Goal: Task Accomplishment & Management: Complete application form

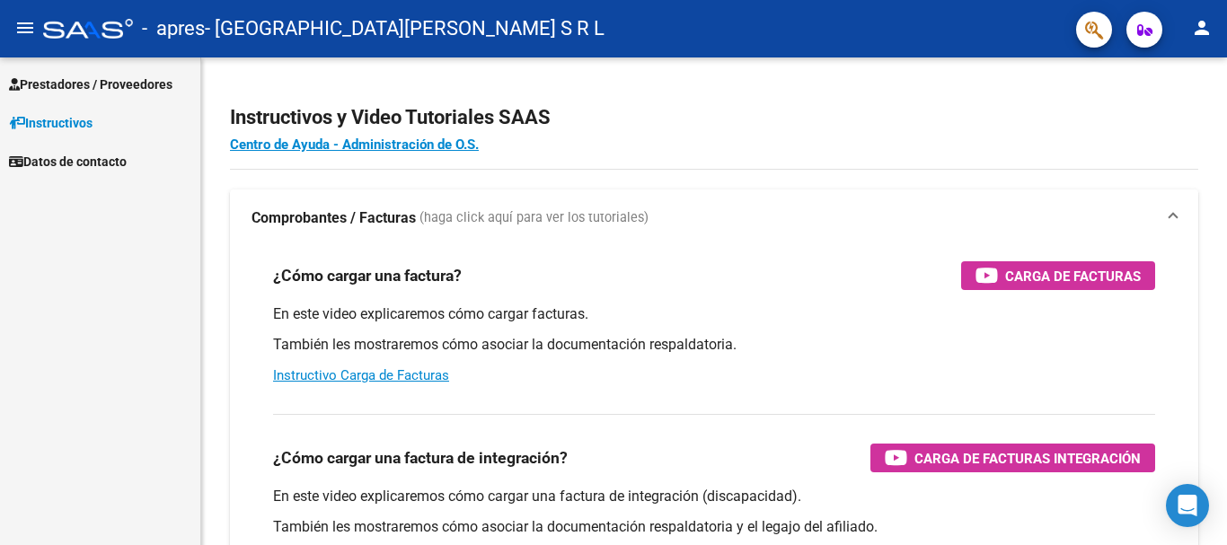
click at [92, 88] on span "Prestadores / Proveedores" at bounding box center [90, 85] width 163 height 20
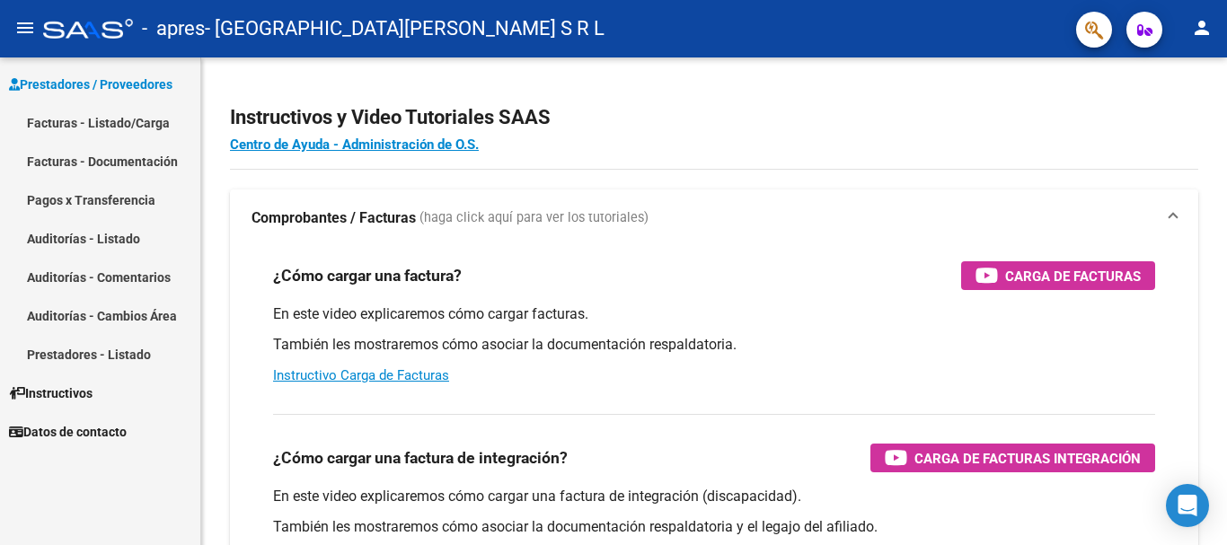
click at [103, 126] on link "Facturas - Listado/Carga" at bounding box center [100, 122] width 200 height 39
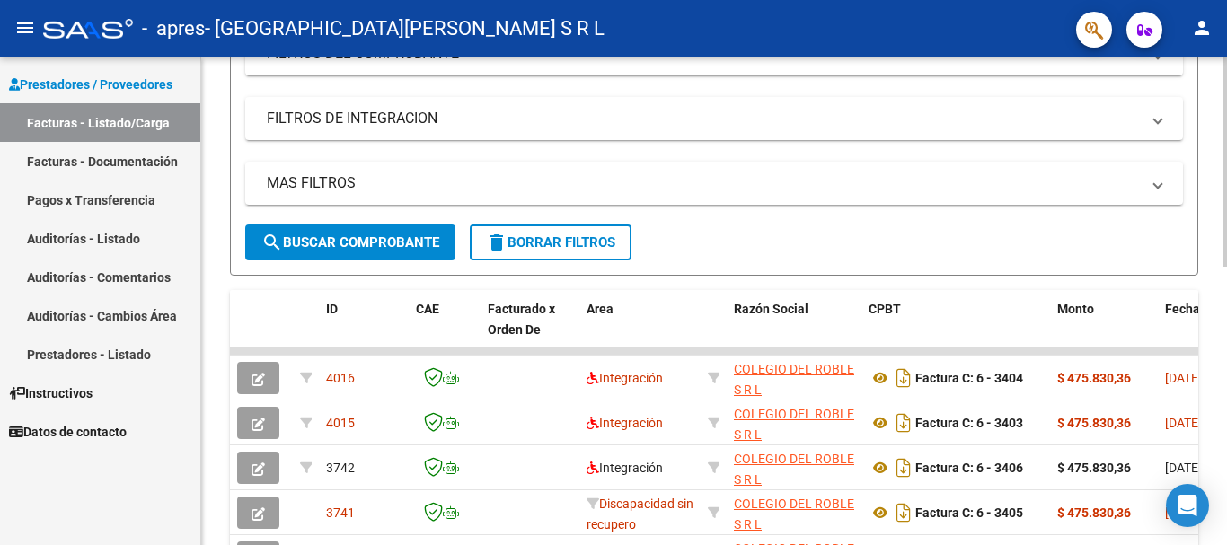
scroll to position [358, 0]
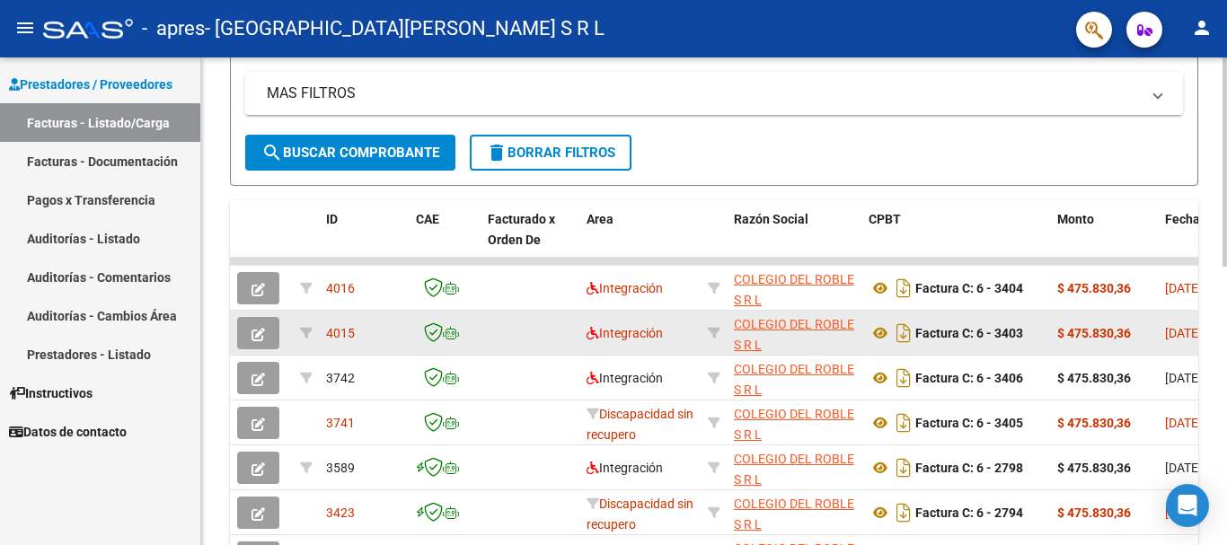
click at [265, 332] on button "button" at bounding box center [258, 333] width 42 height 32
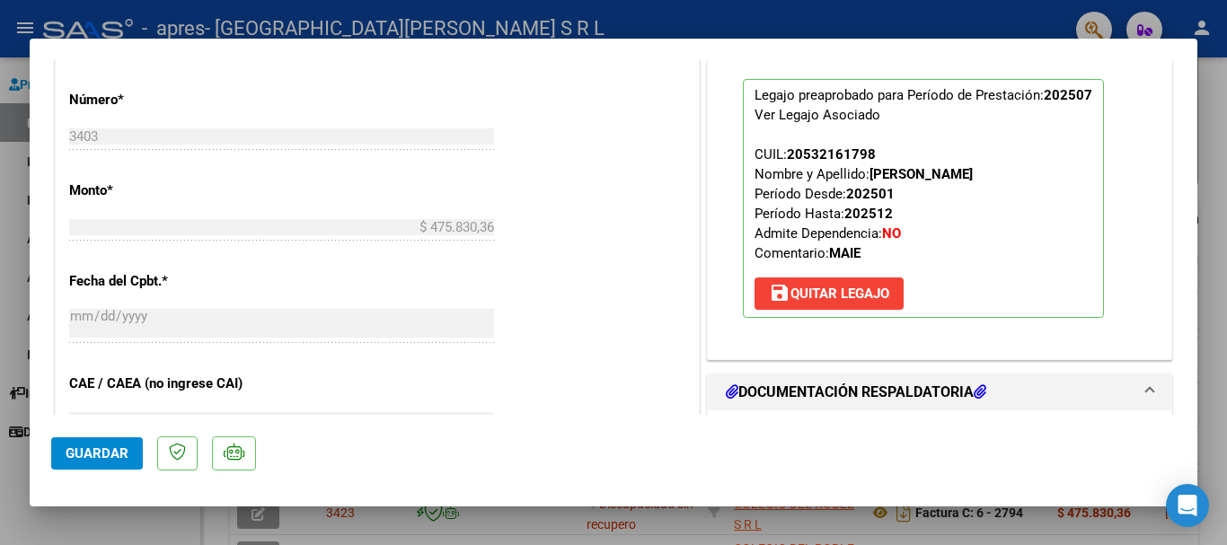
scroll to position [988, 0]
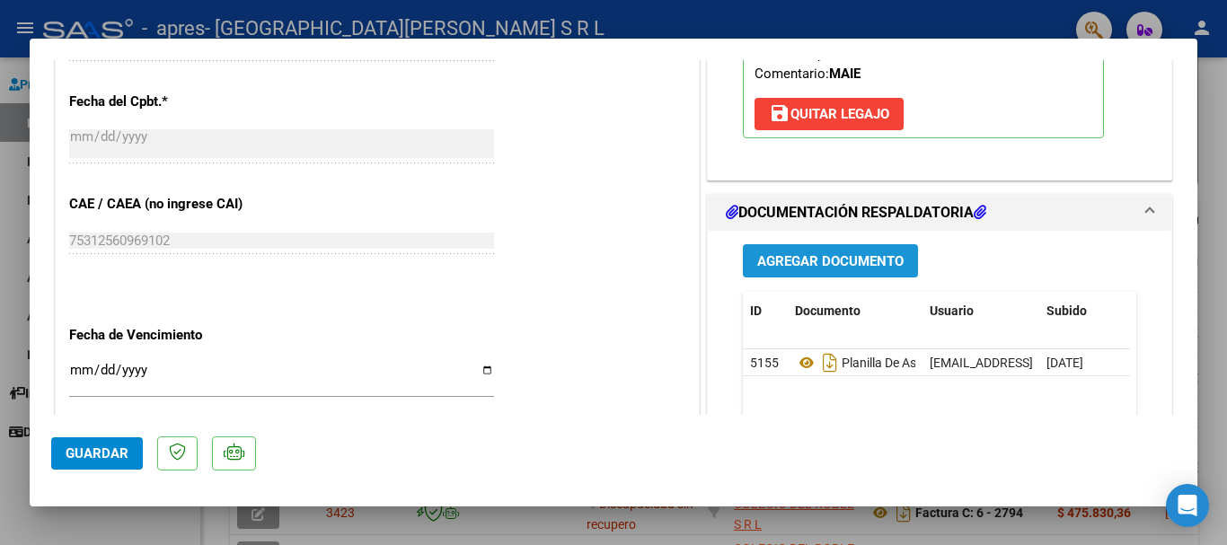
click at [847, 262] on span "Agregar Documento" at bounding box center [830, 261] width 146 height 16
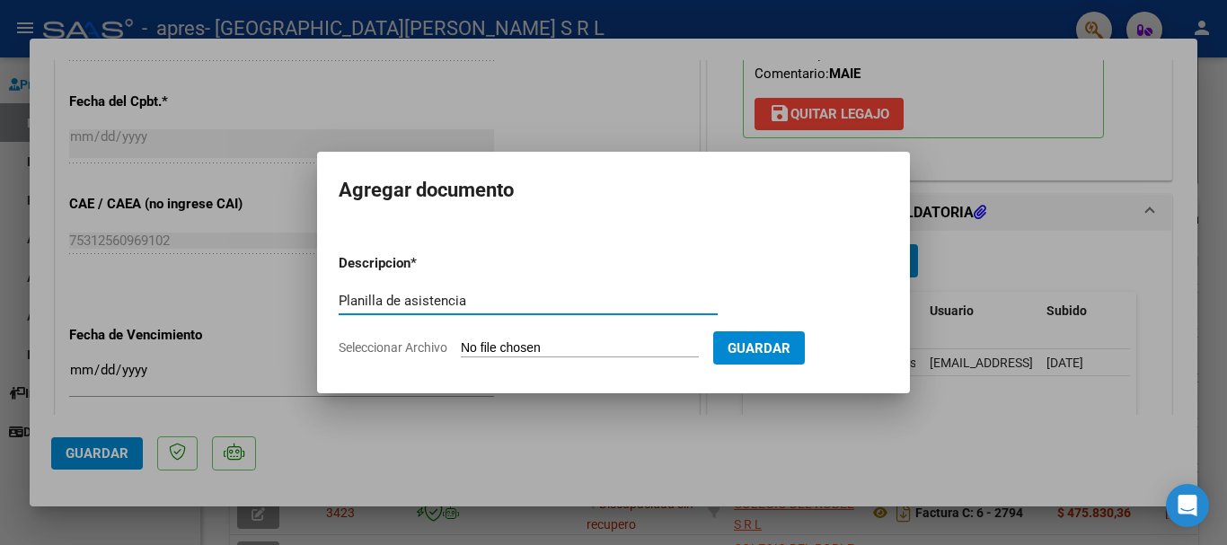
type input "Planilla de asistencia"
click at [632, 344] on input "Seleccionar Archivo" at bounding box center [580, 348] width 238 height 17
click at [577, 353] on input "Seleccionar Archivo" at bounding box center [580, 348] width 238 height 17
type input "C:\fakepath\ALDERETE BENJAMIN_page-0001 (1)_page-0001.pdf"
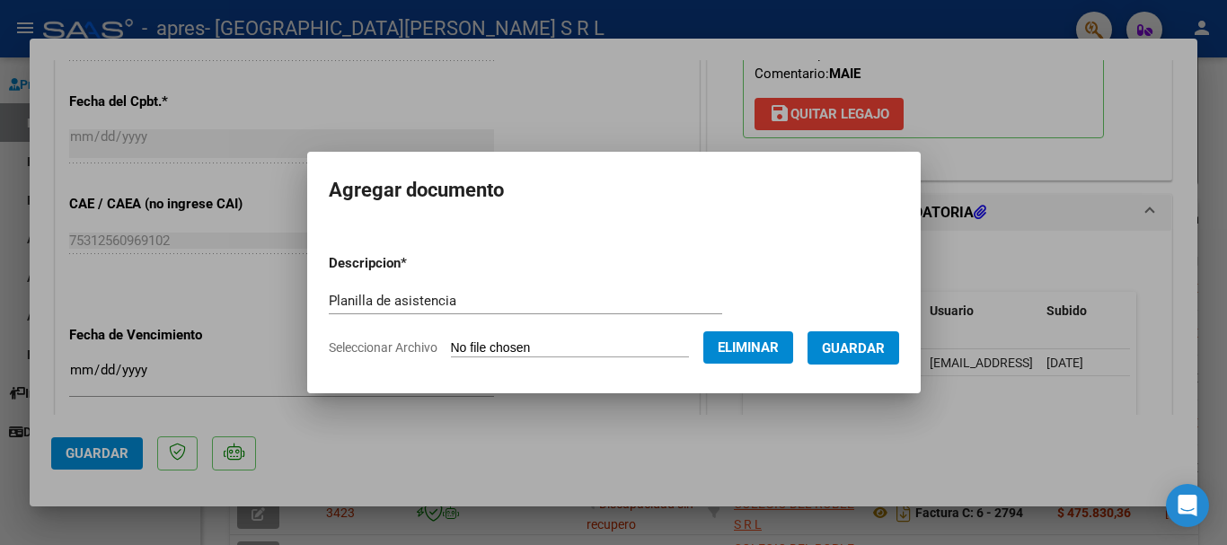
click at [881, 352] on span "Guardar" at bounding box center [853, 348] width 63 height 16
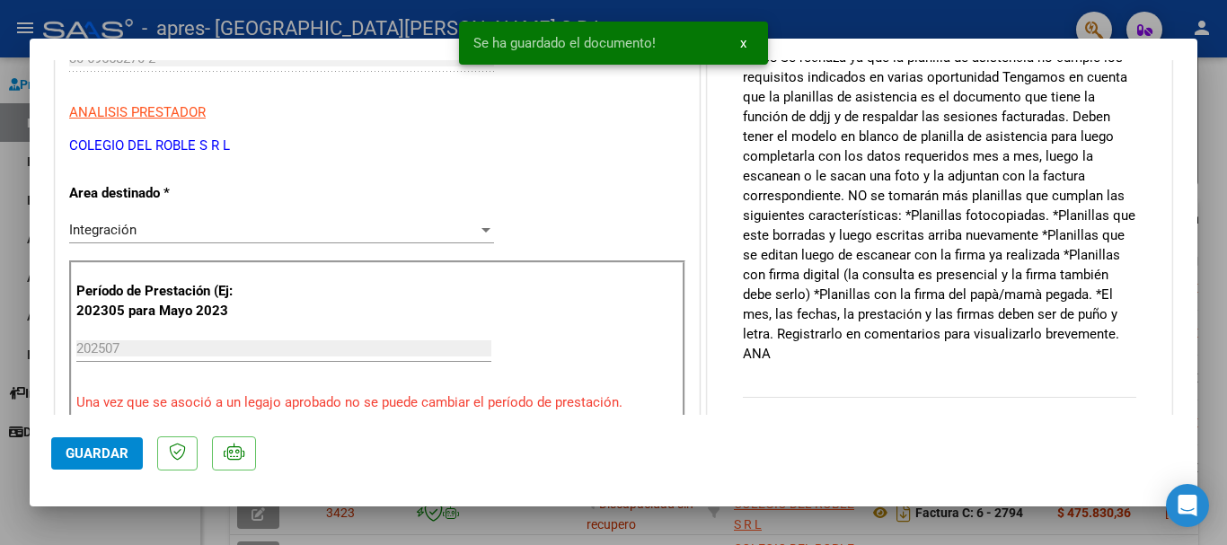
scroll to position [0, 0]
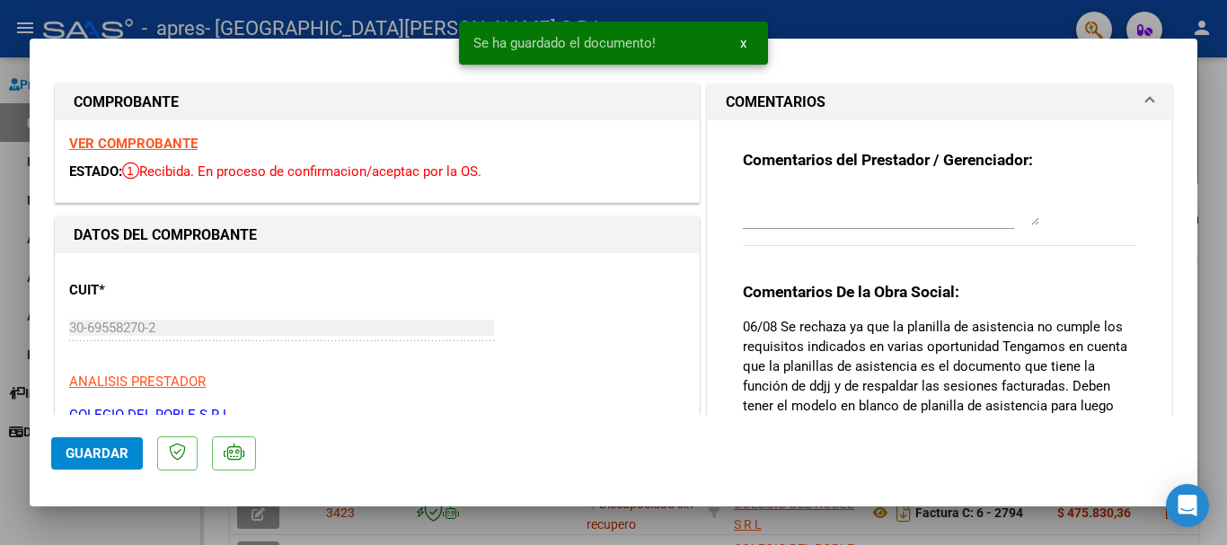
click at [822, 210] on textarea at bounding box center [891, 207] width 296 height 36
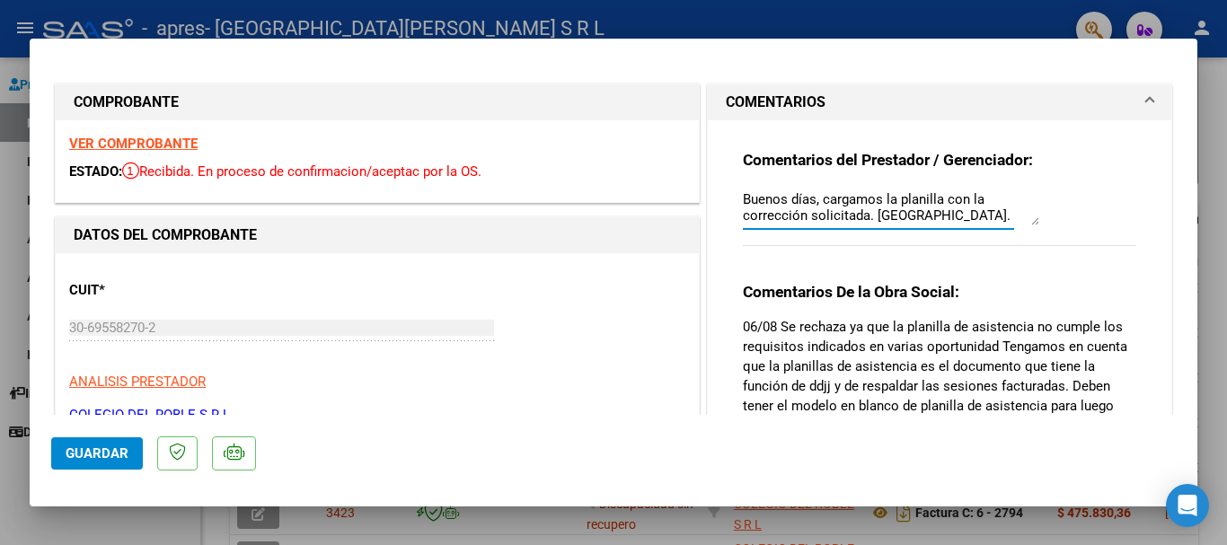
scroll to position [90, 0]
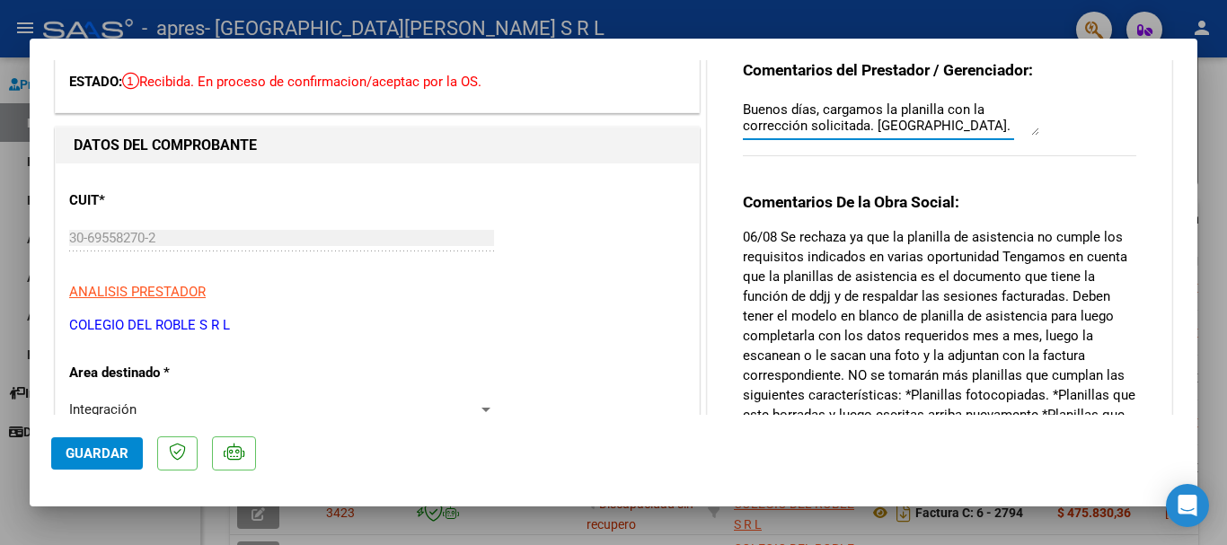
type textarea "Buenos días, cargamos la planilla con la corrección solicitada. Saludos."
click at [122, 451] on span "Guardar" at bounding box center [97, 453] width 63 height 16
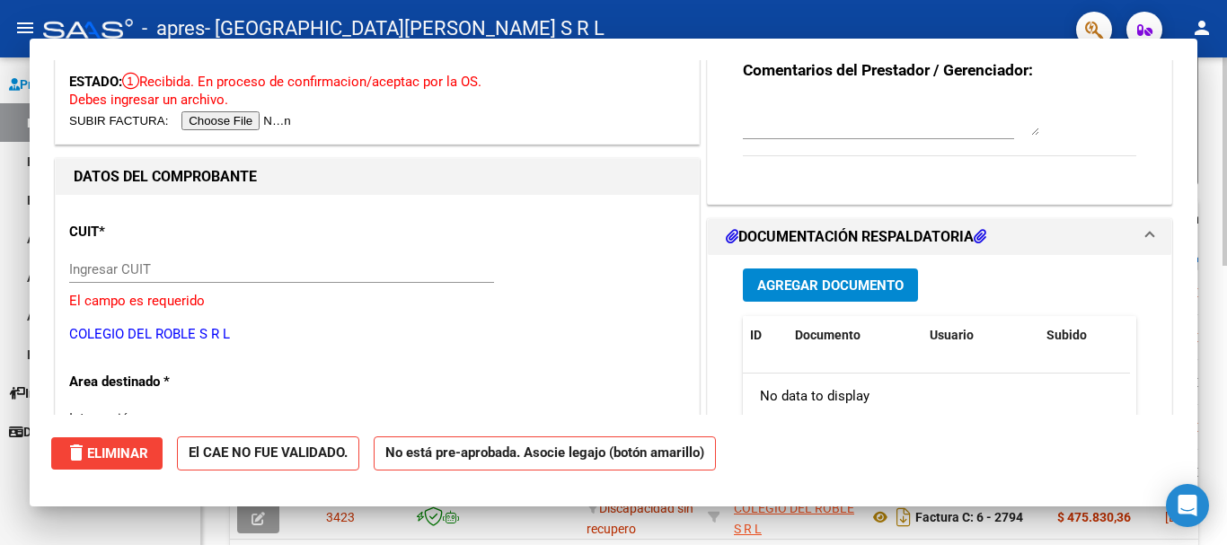
scroll to position [0, 0]
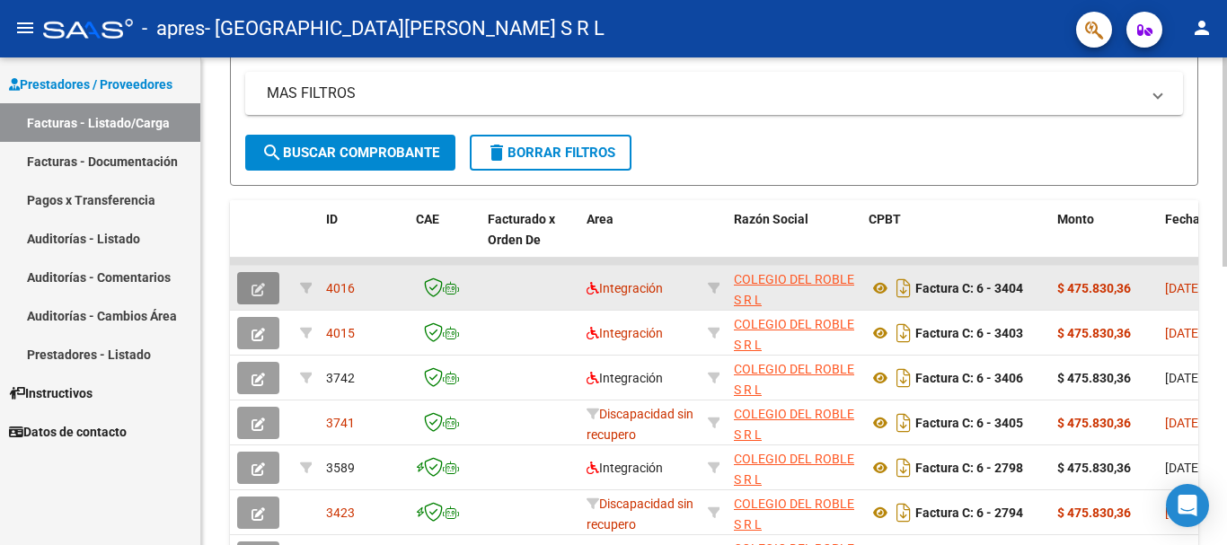
click at [269, 291] on button "button" at bounding box center [258, 288] width 42 height 32
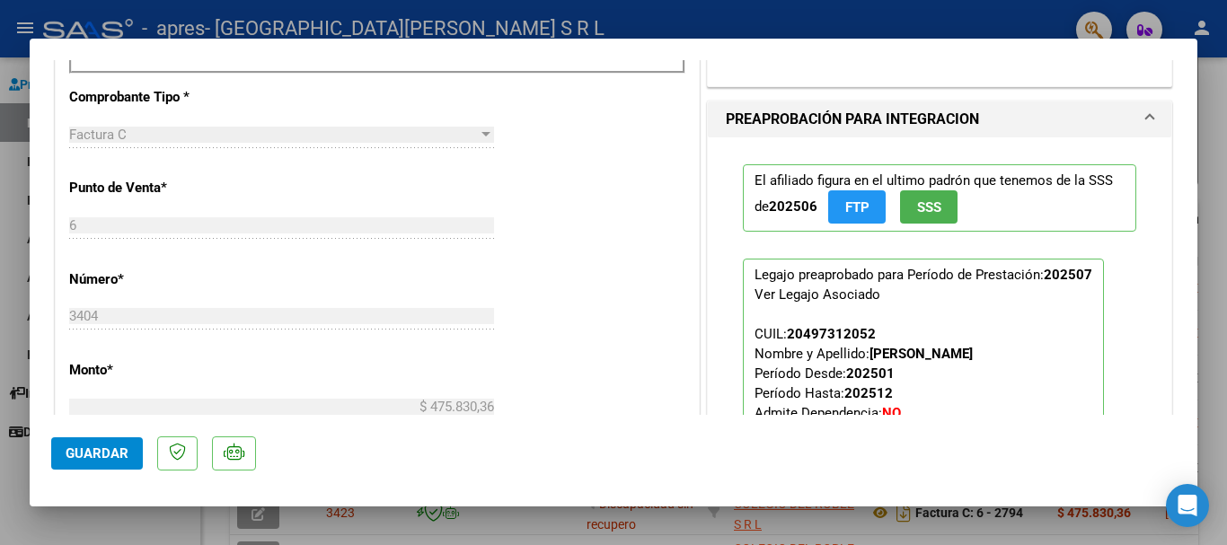
scroll to position [1078, 0]
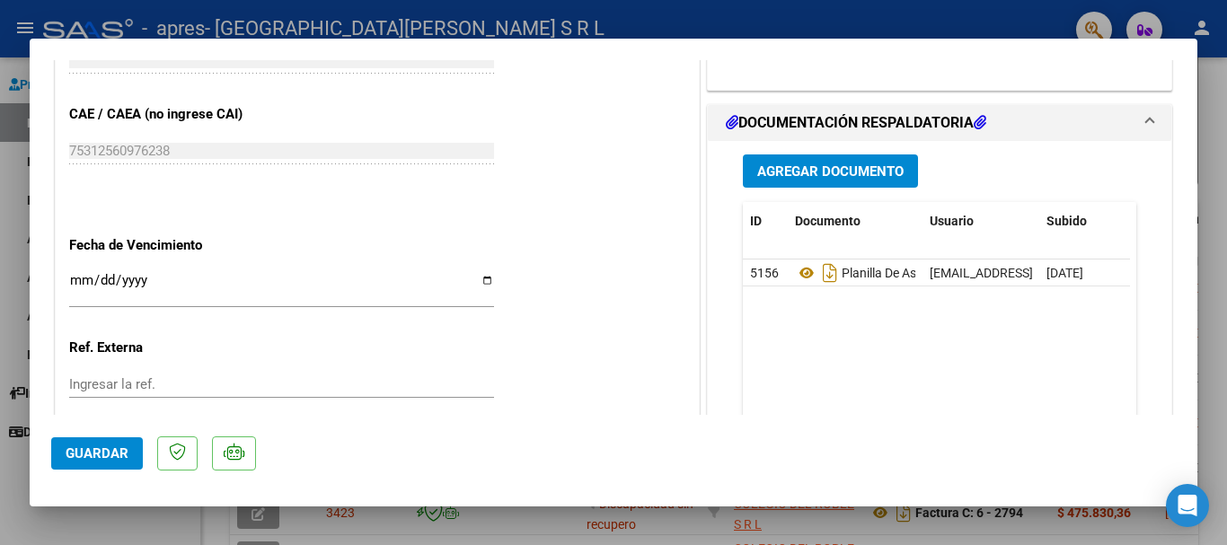
click at [865, 183] on button "Agregar Documento" at bounding box center [830, 170] width 175 height 33
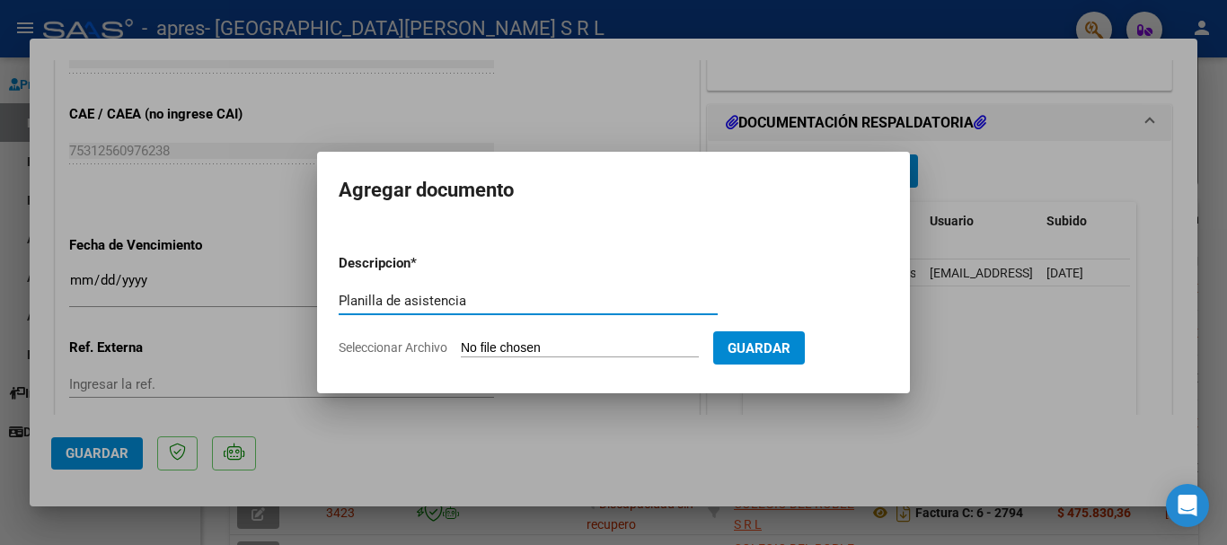
type input "Planilla de asistencia"
click at [549, 347] on input "Seleccionar Archivo" at bounding box center [580, 348] width 238 height 17
type input "C:\fakepath\ALTAMIRANO MARCOS_page-0001_page-0001.pdf"
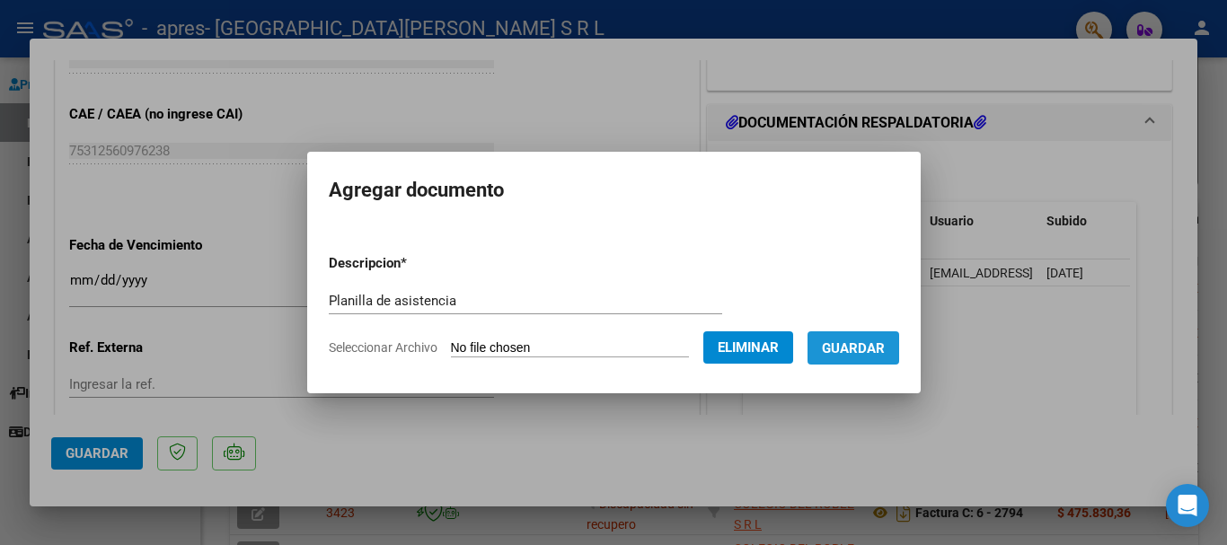
click at [885, 354] on span "Guardar" at bounding box center [853, 348] width 63 height 16
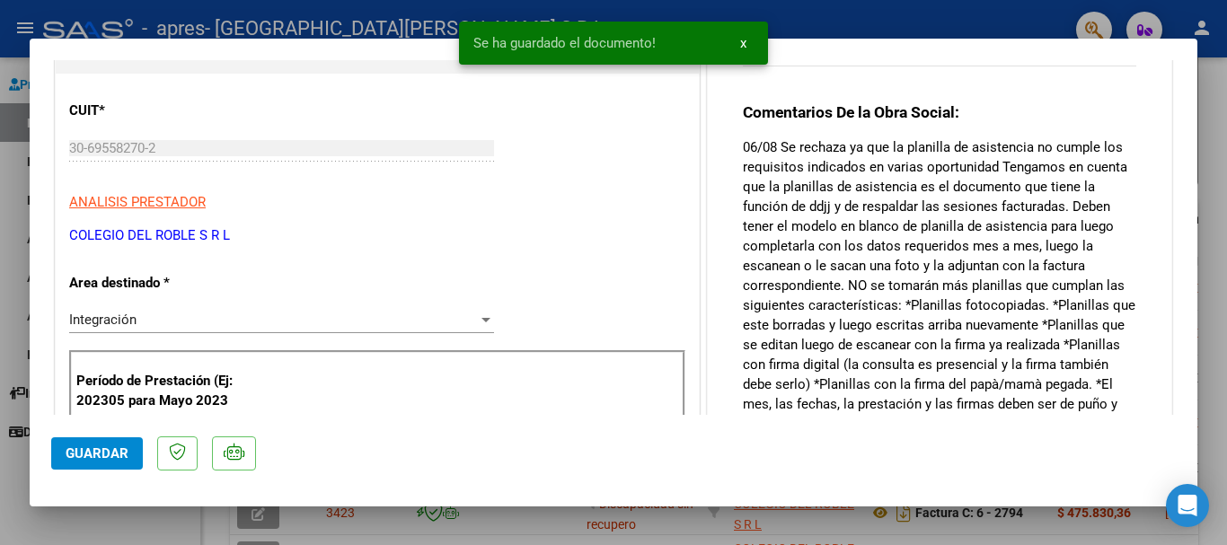
scroll to position [0, 0]
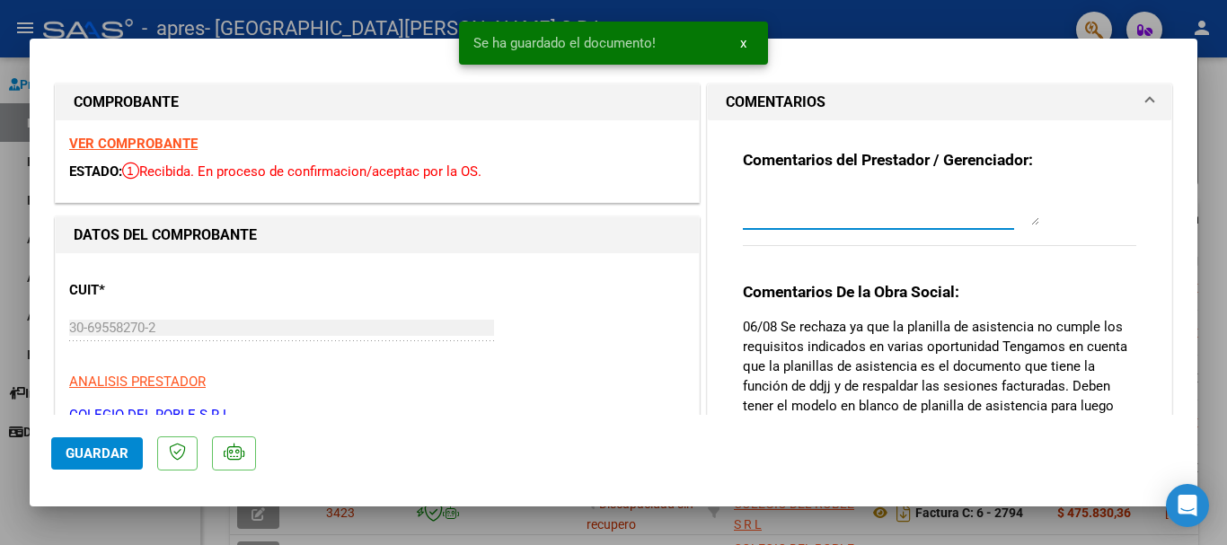
click at [844, 220] on textarea at bounding box center [891, 207] width 296 height 36
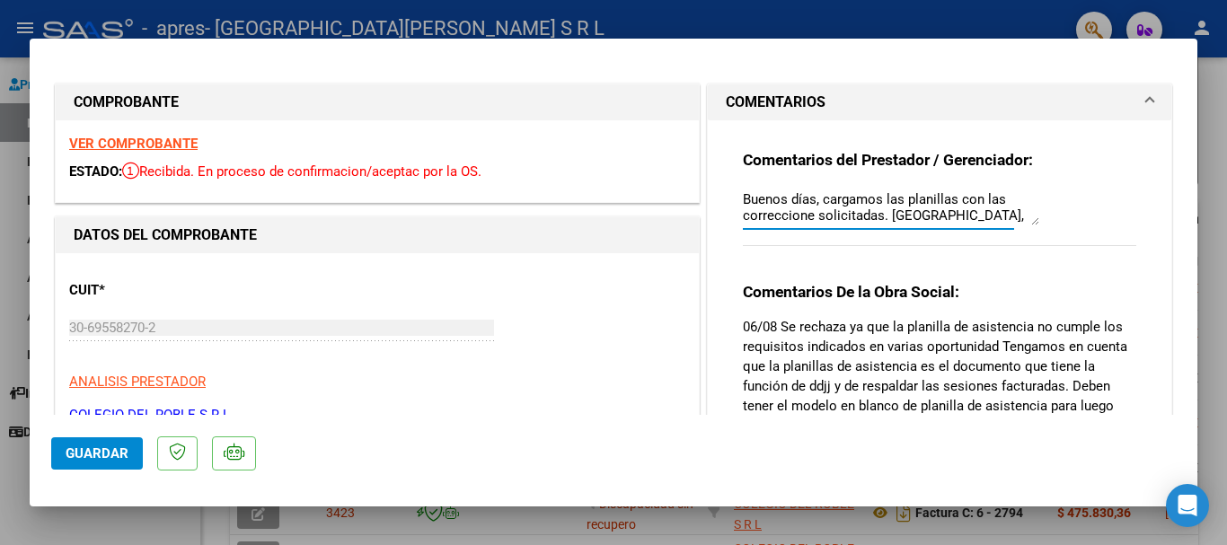
click at [806, 216] on textarea "Buenos días, cargamos las planillas con las correccione solicitadas. Saludos," at bounding box center [891, 207] width 296 height 36
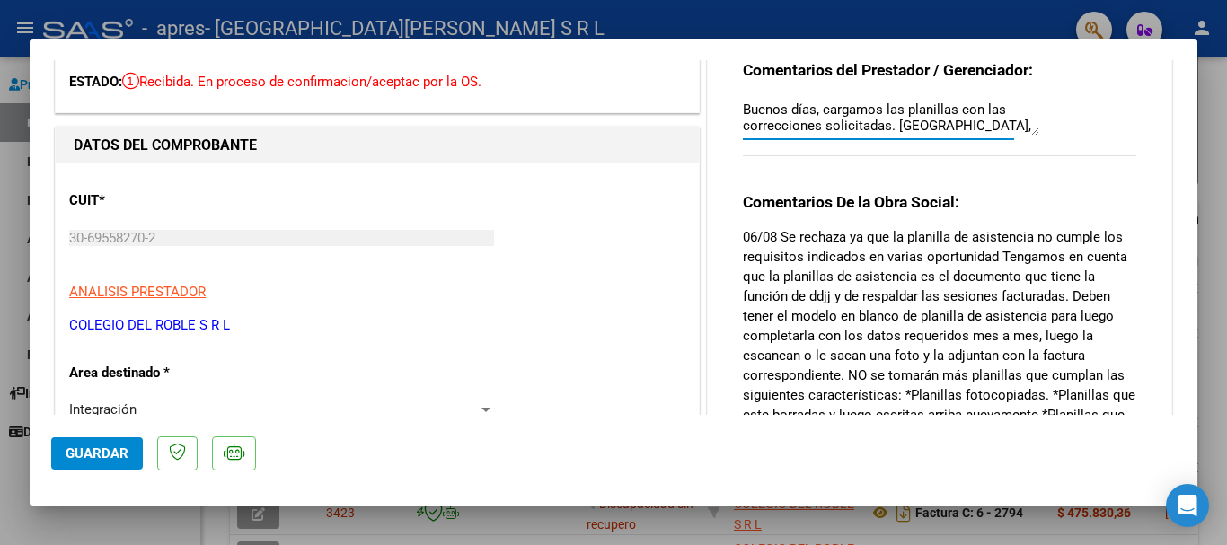
scroll to position [269, 0]
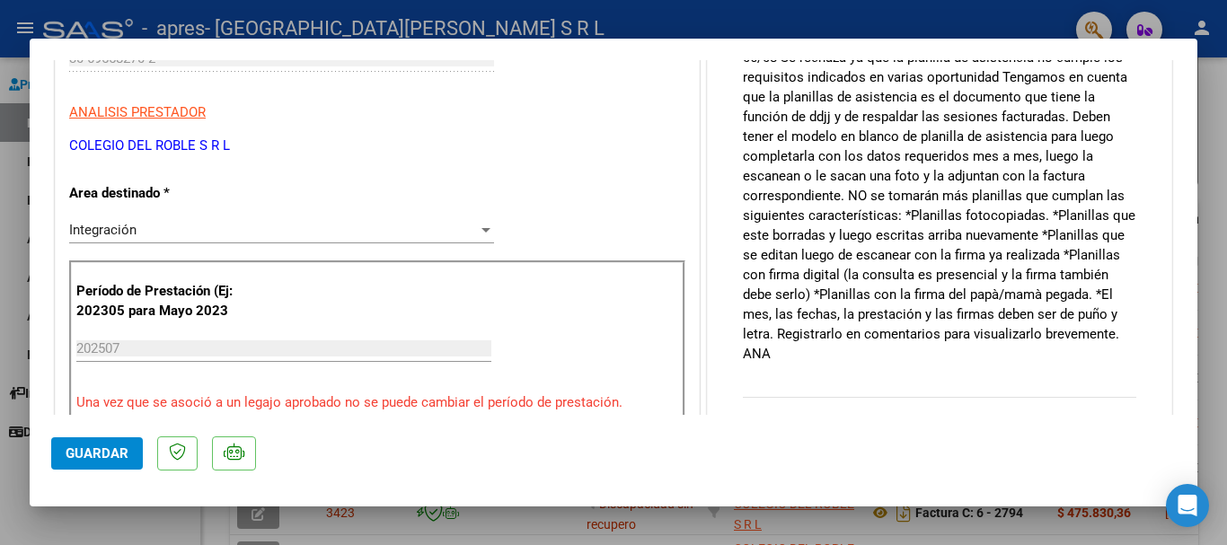
type textarea "Buenos días, cargamos las planillas con las correcciones solicitadas. Saludos,"
click at [92, 446] on span "Guardar" at bounding box center [97, 453] width 63 height 16
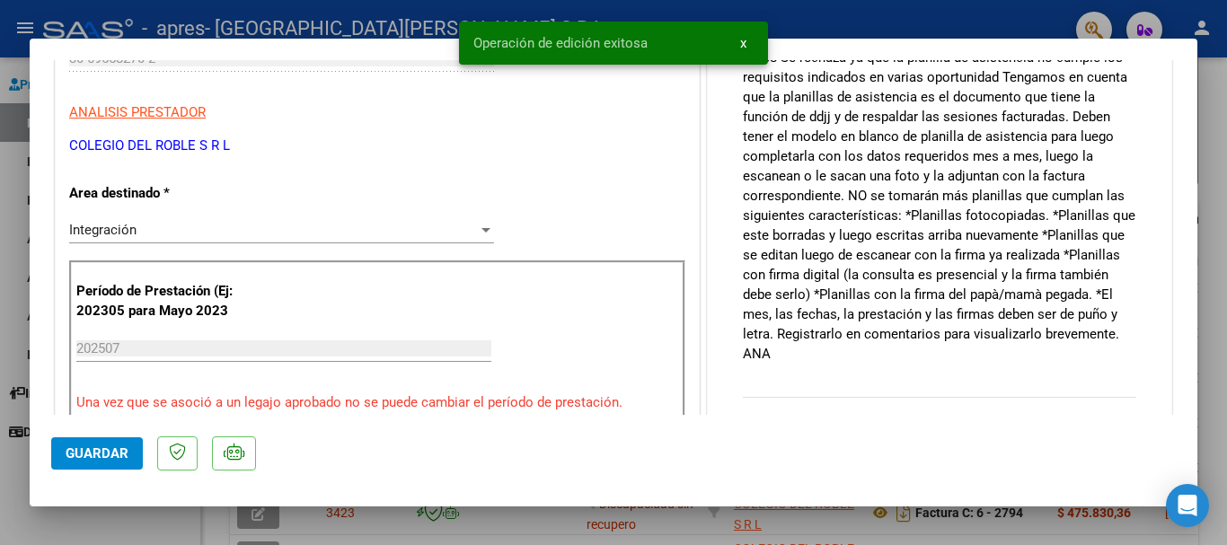
type input "$ 0,00"
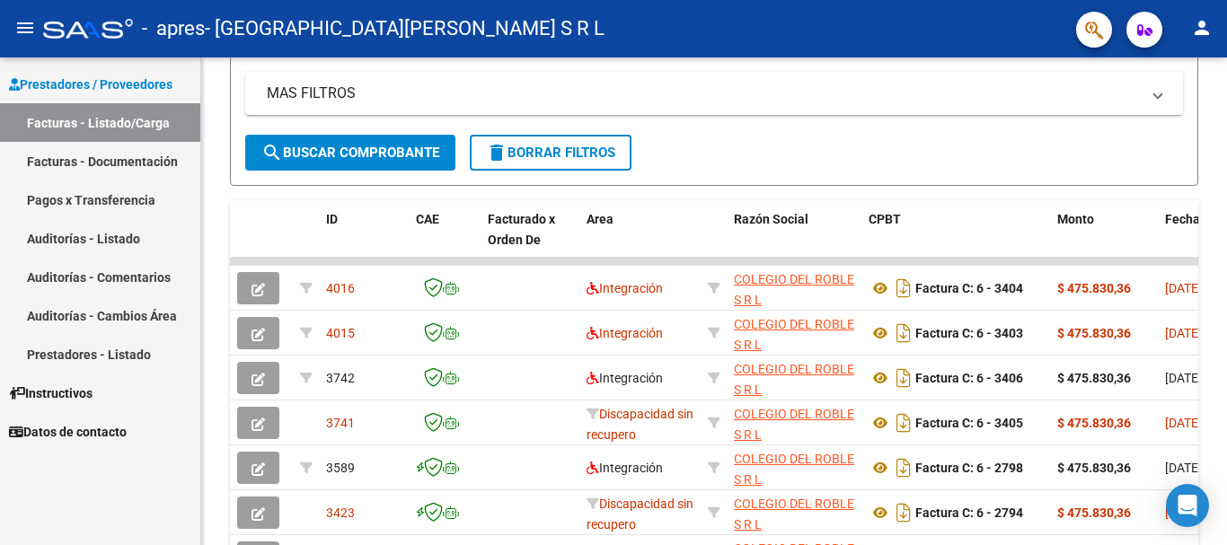
scroll to position [89, 0]
